Goal: Information Seeking & Learning: Check status

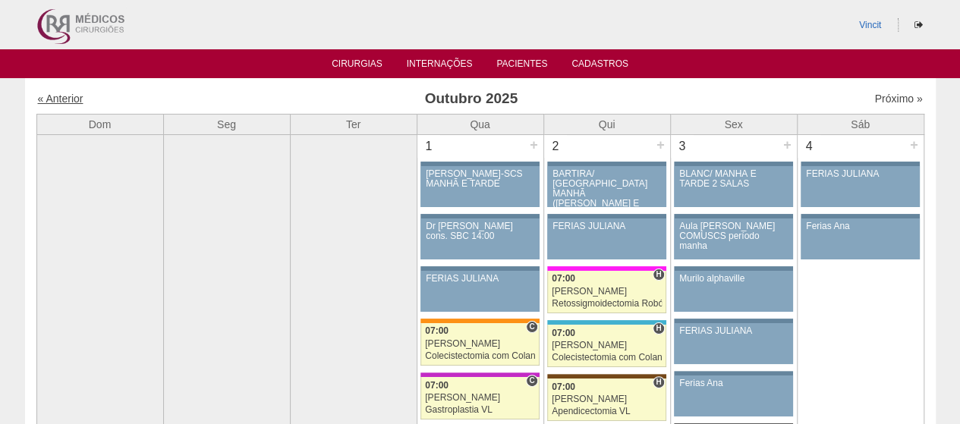
click at [52, 93] on link "« Anterior" at bounding box center [61, 99] width 46 height 12
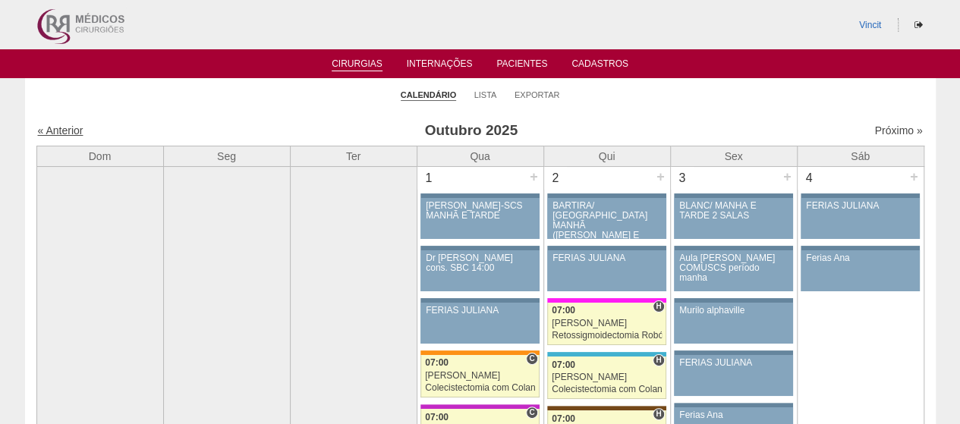
click at [64, 128] on link "« Anterior" at bounding box center [61, 130] width 46 height 12
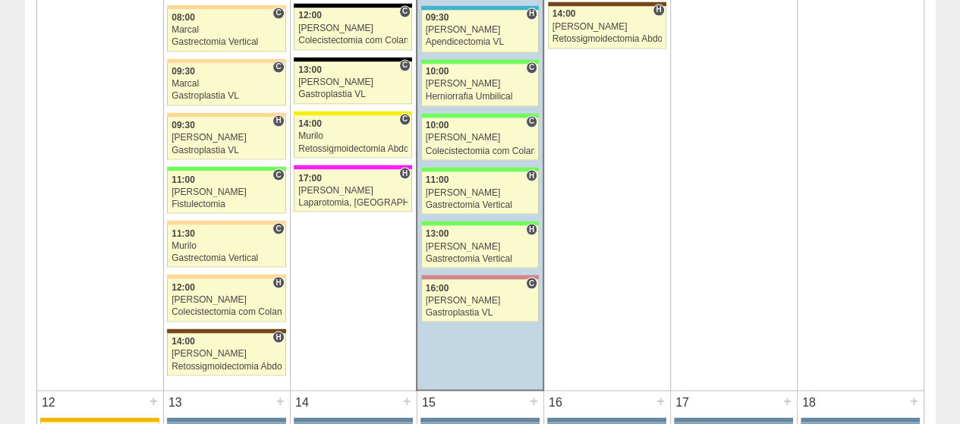
scroll to position [1423, 0]
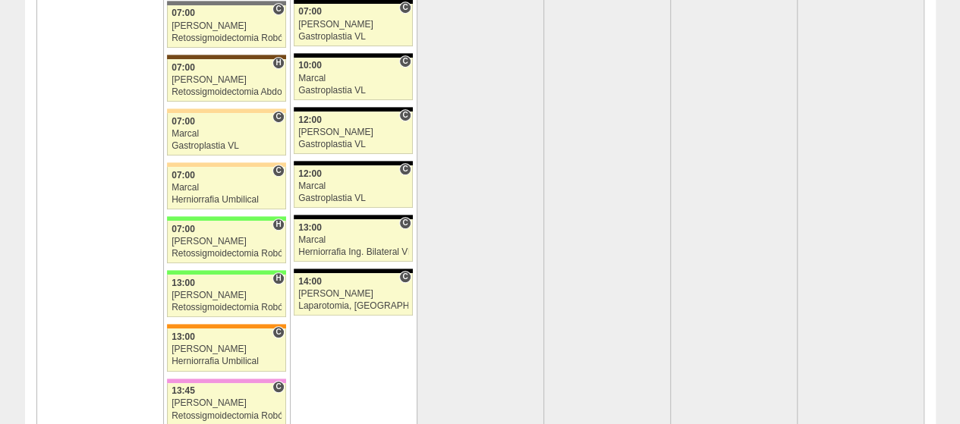
scroll to position [3338, 0]
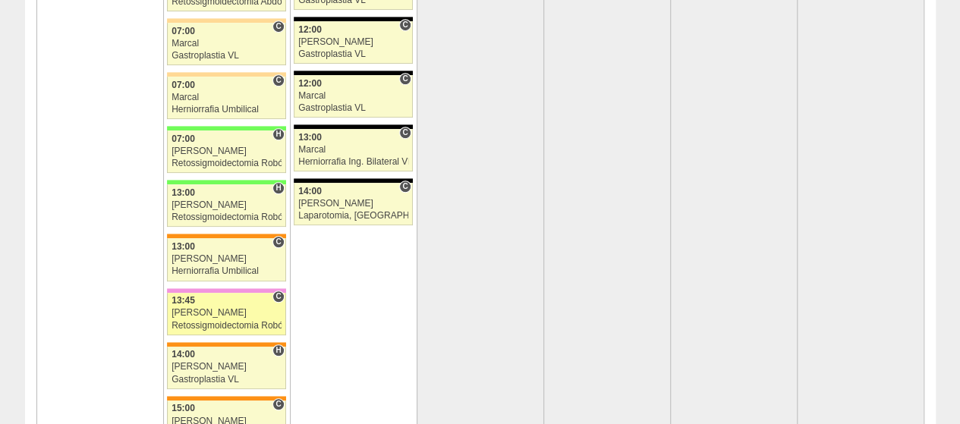
click at [234, 308] on div "[PERSON_NAME]" at bounding box center [226, 313] width 110 height 10
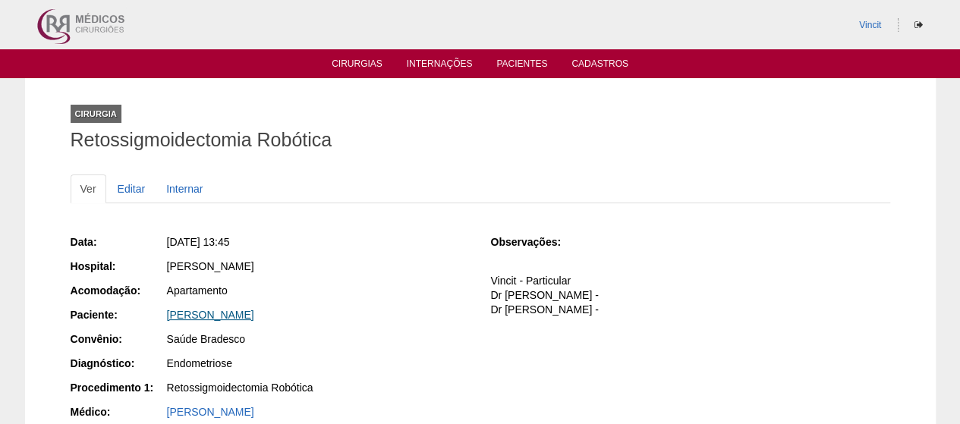
click at [254, 315] on link "[PERSON_NAME]" at bounding box center [210, 315] width 87 height 12
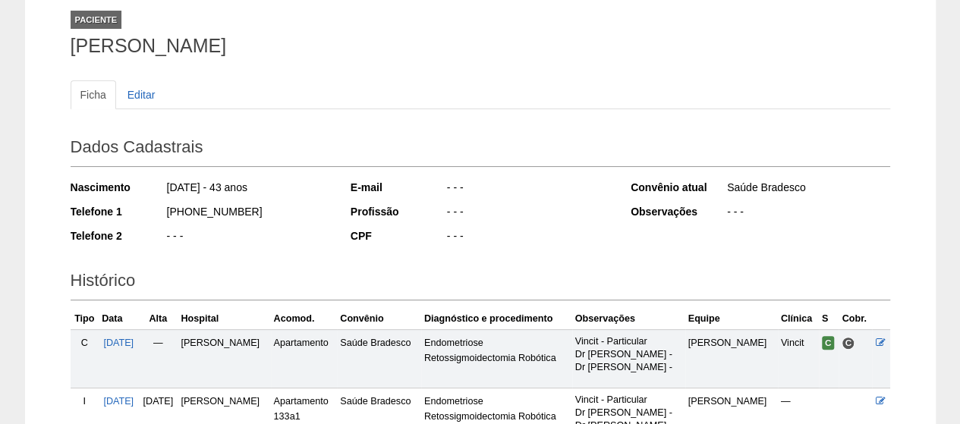
scroll to position [259, 0]
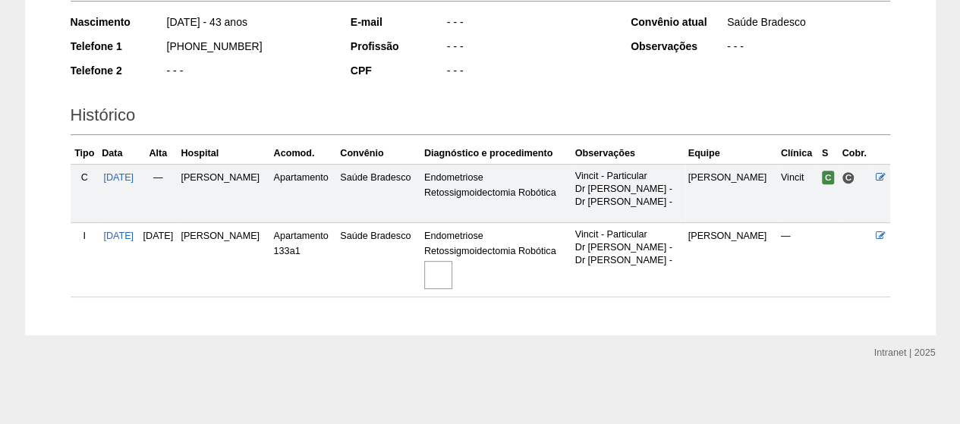
click at [452, 268] on img at bounding box center [438, 275] width 28 height 28
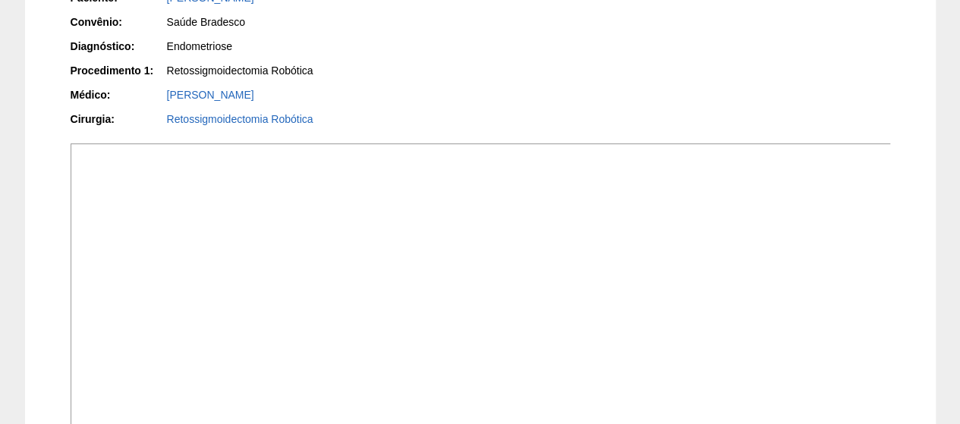
scroll to position [517, 0]
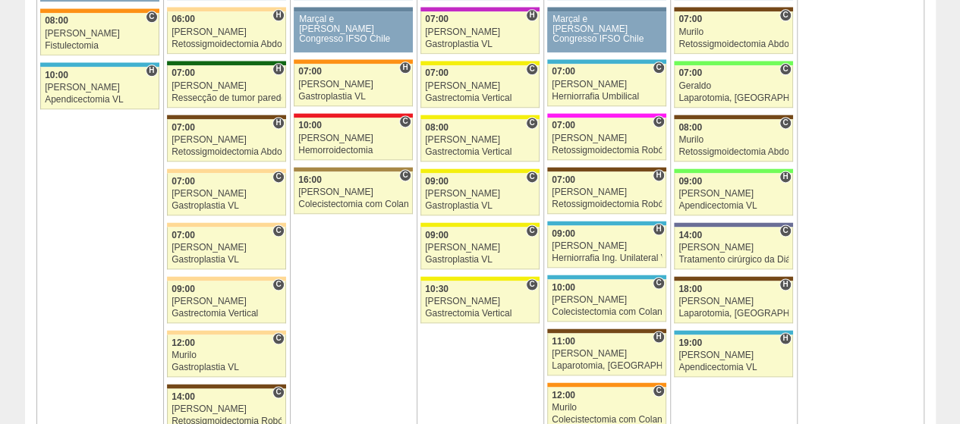
scroll to position [986, 0]
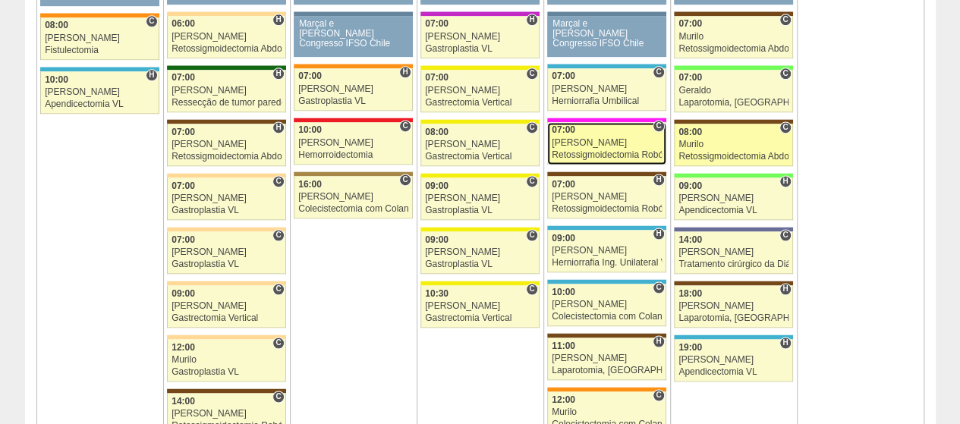
drag, startPoint x: 611, startPoint y: 130, endPoint x: 758, endPoint y: 130, distance: 146.4
click at [611, 130] on link "87893 Vincit C 07:00 [PERSON_NAME] Retossigmoidectomia Robótica Hospital Pro [G…" at bounding box center [606, 143] width 118 height 42
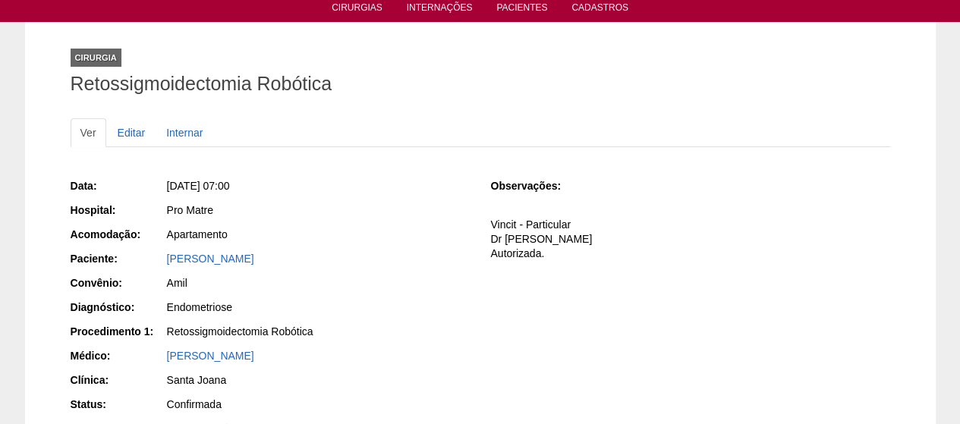
scroll to position [76, 0]
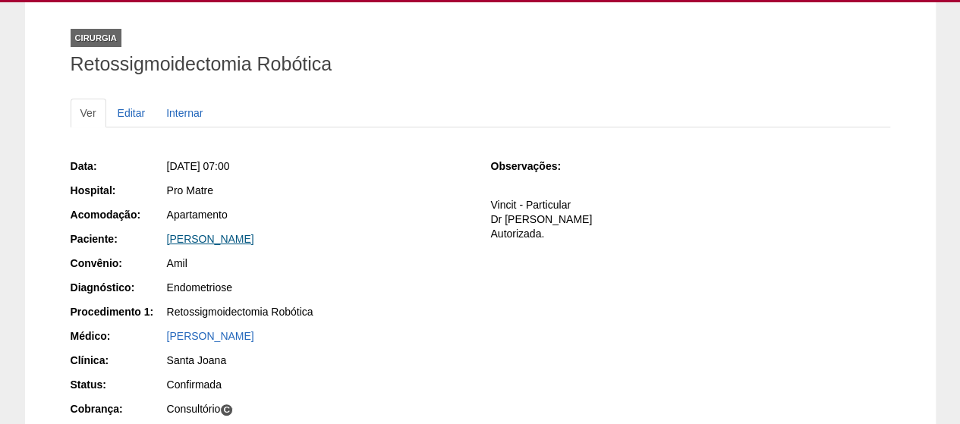
click at [254, 240] on link "ANDREZA MARIA FURTADO" at bounding box center [210, 239] width 87 height 12
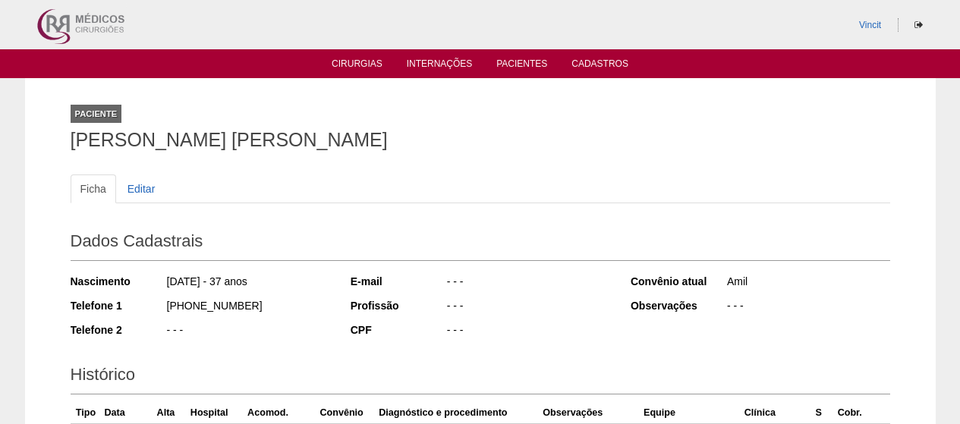
scroll to position [259, 0]
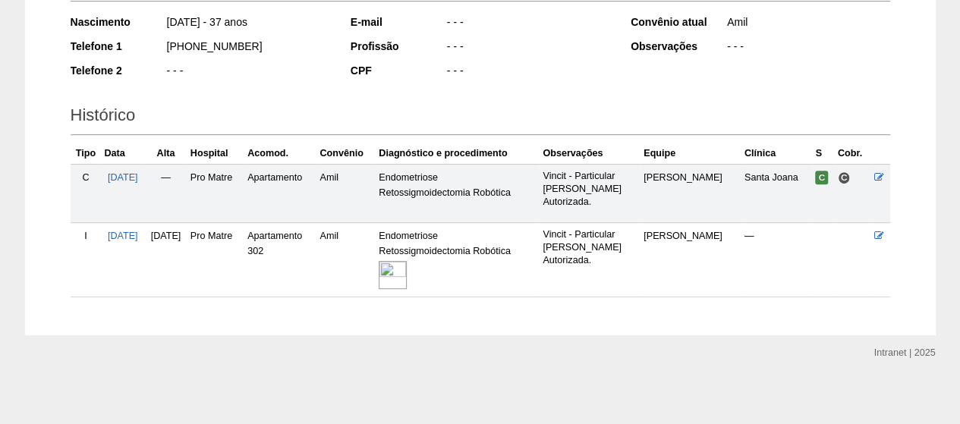
click at [407, 274] on img at bounding box center [393, 275] width 28 height 28
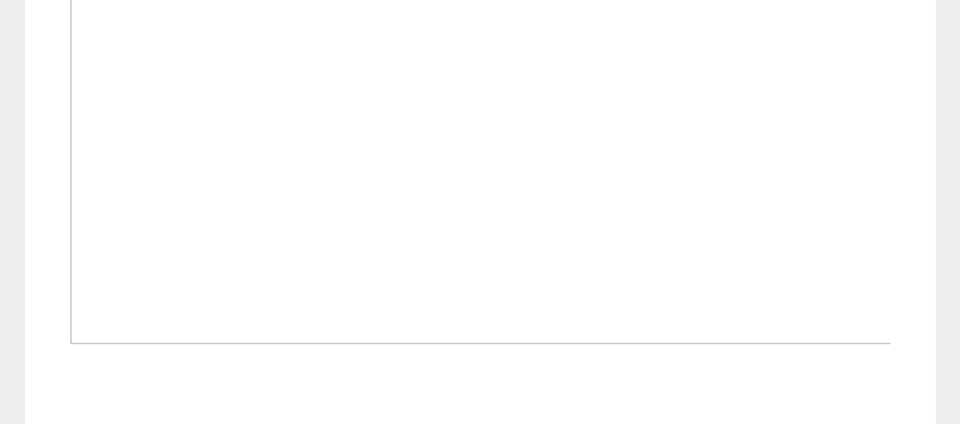
scroll to position [910, 0]
